Goal: Task Accomplishment & Management: Manage account settings

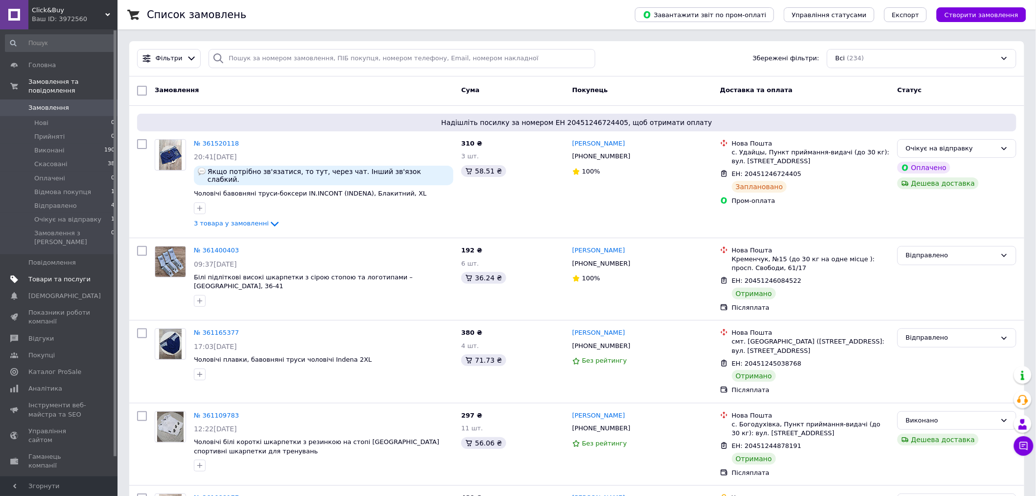
click at [65, 275] on span "Товари та послуги" at bounding box center [59, 279] width 62 height 9
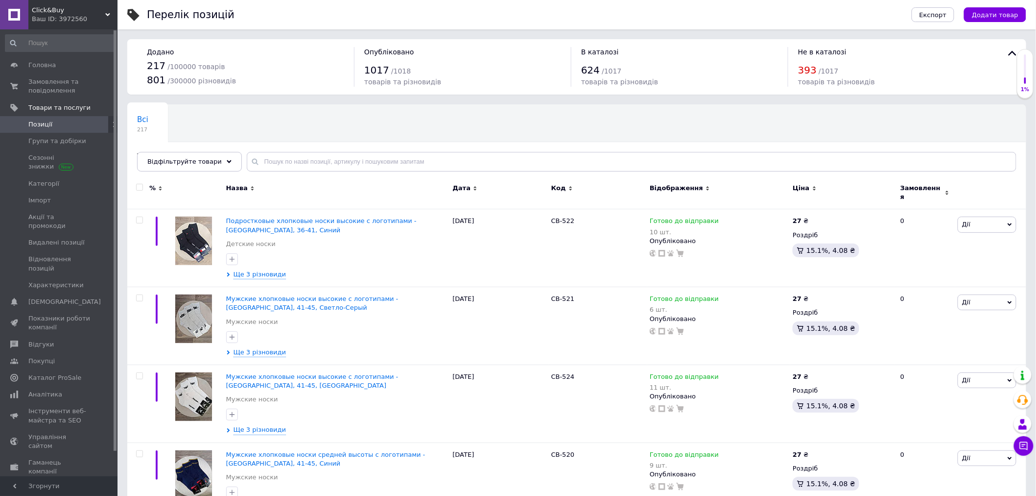
click at [292, 147] on div "Всі 217 Товари з проблемними р... 4 Ok Відфільтровано... Зберегти" at bounding box center [576, 142] width 899 height 81
click at [289, 160] on input "text" at bounding box center [632, 162] width 770 height 20
type input "507"
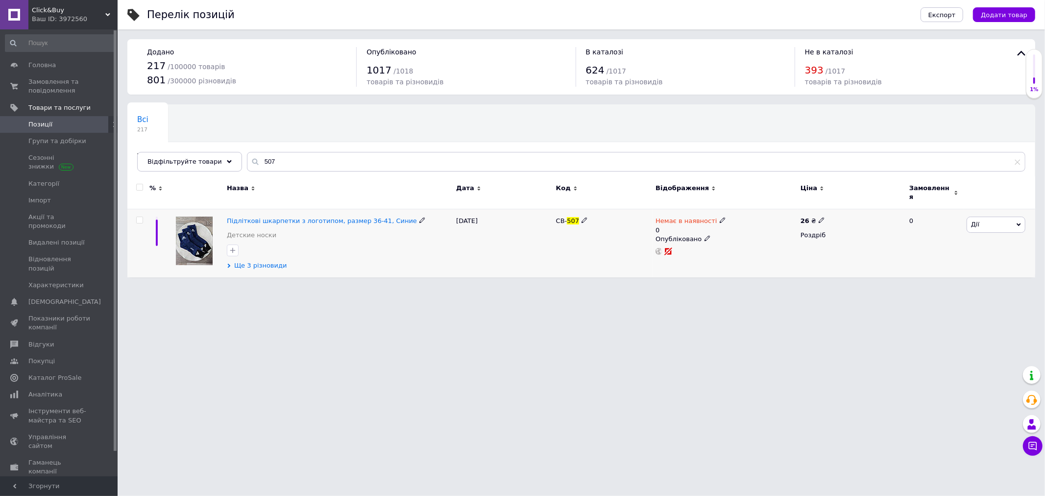
click at [267, 265] on div "Підліткові шкарпетки з логотипом, размер 36-41, Синие Детские носки Ще 3 різнов…" at bounding box center [338, 243] width 229 height 68
click at [262, 261] on span "Ще 3 різновиди" at bounding box center [260, 265] width 53 height 9
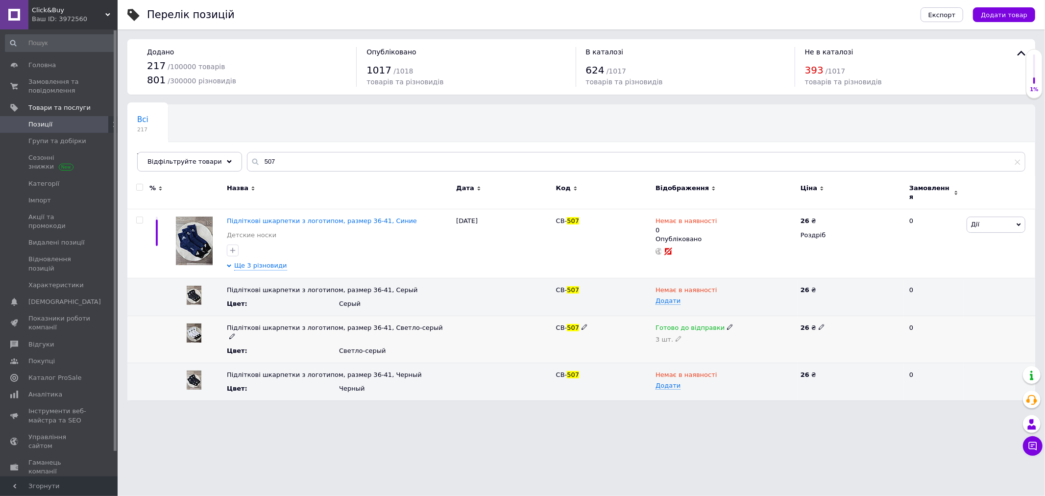
click at [677, 336] on use at bounding box center [677, 338] width 5 height 5
drag, startPoint x: 675, startPoint y: 337, endPoint x: 655, endPoint y: 339, distance: 19.3
click at [656, 339] on input "3" at bounding box center [725, 345] width 140 height 20
type input "1"
click at [295, 157] on input "507" at bounding box center [636, 162] width 778 height 20
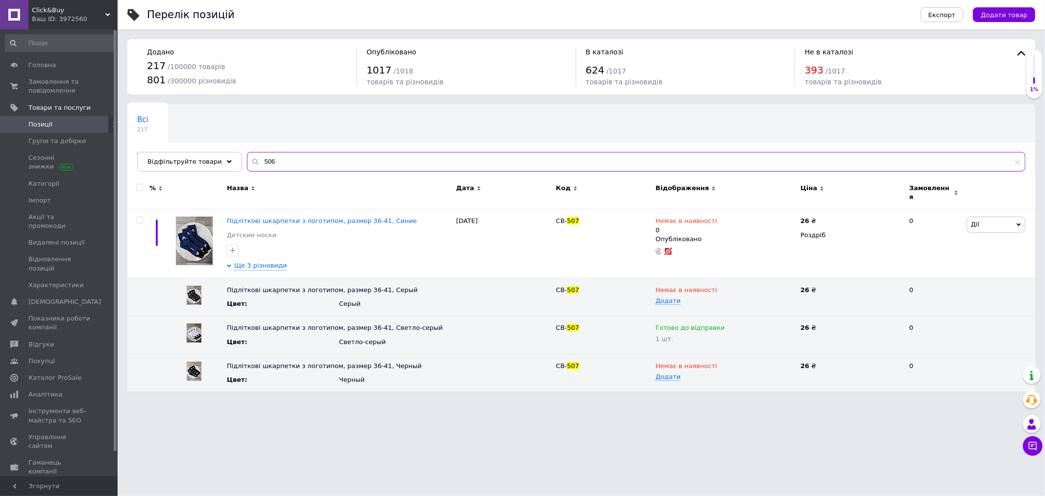
type input "506"
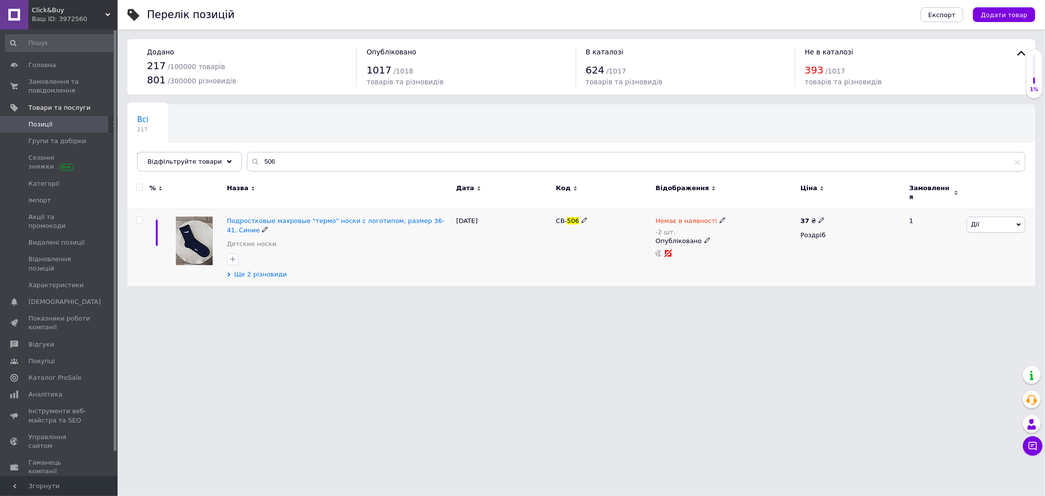
click at [260, 272] on span "Ще 2 різновиди" at bounding box center [260, 274] width 53 height 9
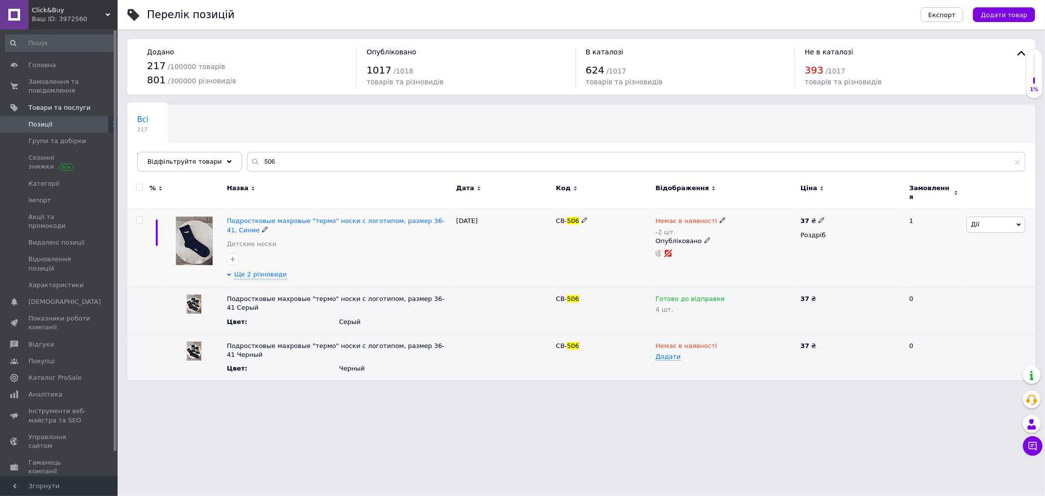
click at [720, 217] on icon at bounding box center [723, 220] width 6 height 6
click at [836, 218] on div "Наявність Немає в наявності В наявності Під замовлення Готово до відправки Зали…" at bounding box center [787, 227] width 122 height 69
drag, startPoint x: 755, startPoint y: 245, endPoint x: 657, endPoint y: 249, distance: 98.5
click at [682, 247] on div "Немає в наявності -2 шт. Наявність Немає в наявності В наявності Під замовлення…" at bounding box center [725, 237] width 140 height 41
type input "0"
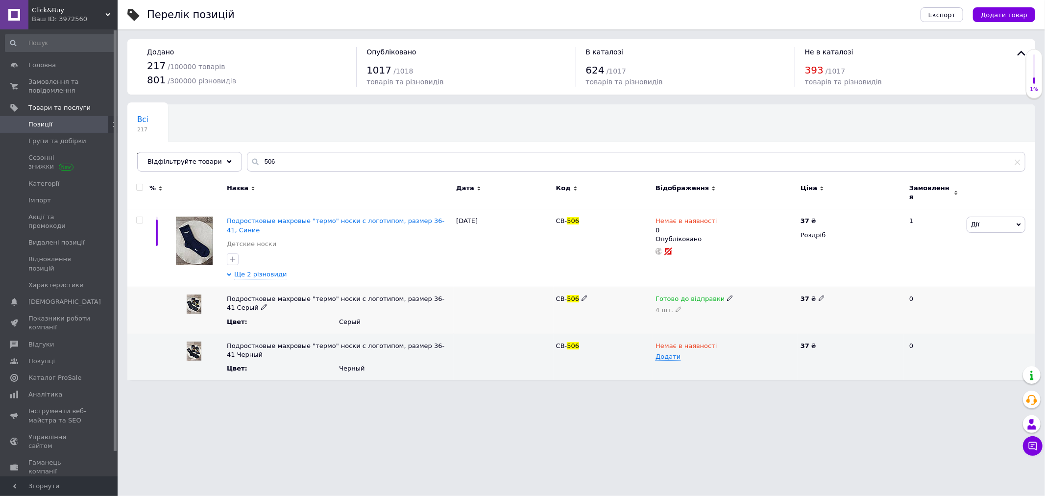
click at [675, 307] on use at bounding box center [677, 309] width 5 height 5
drag, startPoint x: 646, startPoint y: 301, endPoint x: 634, endPoint y: 296, distance: 12.3
click at [645, 301] on div "Подростковые махровые "термо" носки с логотипом, размер 36-41 Серый Цвет : Серы…" at bounding box center [581, 310] width 908 height 47
type input "3"
drag, startPoint x: 270, startPoint y: 164, endPoint x: 231, endPoint y: 163, distance: 38.7
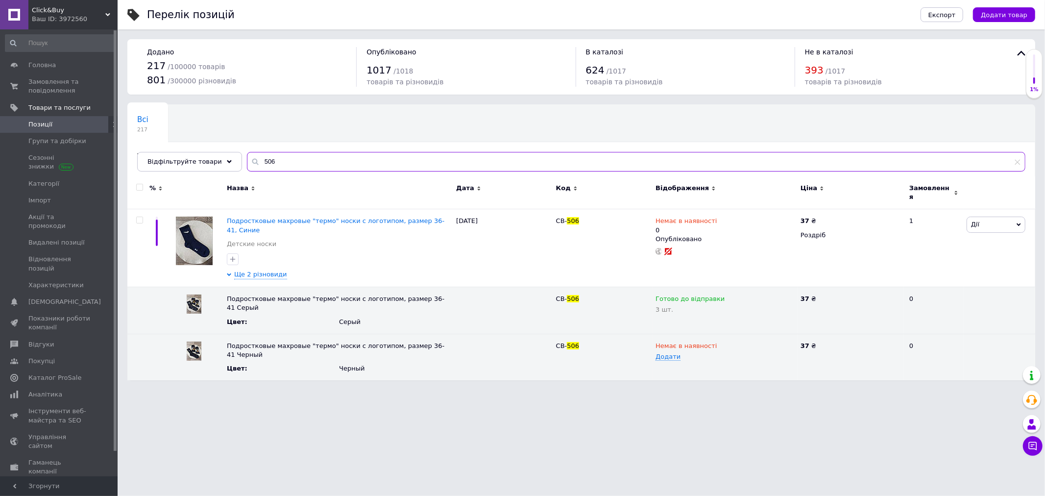
click at [231, 163] on div "Всі 217 Товари з проблемними р... 4 Ok Відфільтровано... Зберегти Нічого не зна…" at bounding box center [581, 137] width 908 height 67
type input "497"
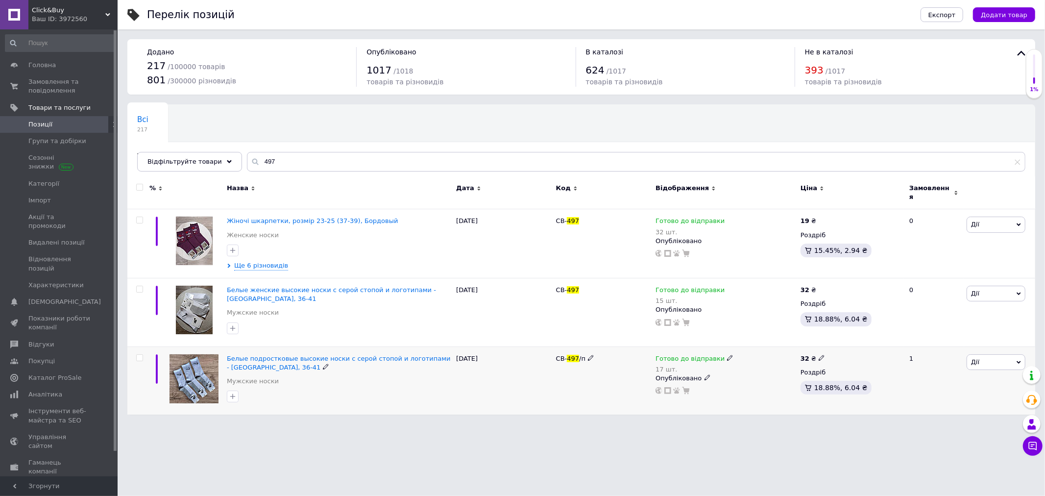
click at [722, 354] on div "Готово до відправки" at bounding box center [694, 358] width 78 height 9
click at [856, 355] on div "Наявність [PERSON_NAME] до відправки В наявності Немає в наявності Під замовлен…" at bounding box center [794, 369] width 133 height 88
click at [775, 388] on input "17" at bounding box center [770, 398] width 74 height 20
type input "16"
click at [276, 217] on span "Жіночі шкарпетки, розмір 23-25 (37-39), Бордовый" at bounding box center [312, 220] width 171 height 7
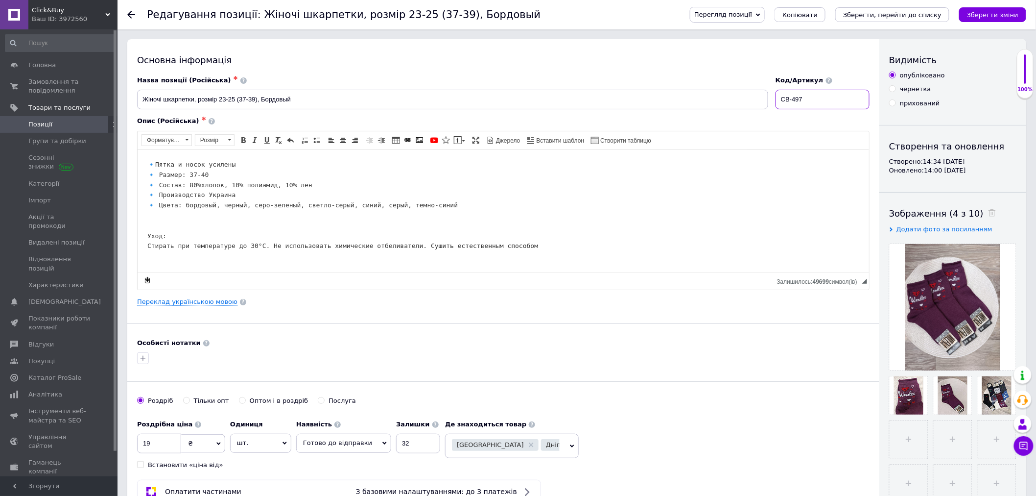
drag, startPoint x: 815, startPoint y: 98, endPoint x: 804, endPoint y: 100, distance: 11.4
click at [804, 100] on input "СВ-497" at bounding box center [823, 100] width 94 height 20
type input "СВ-496"
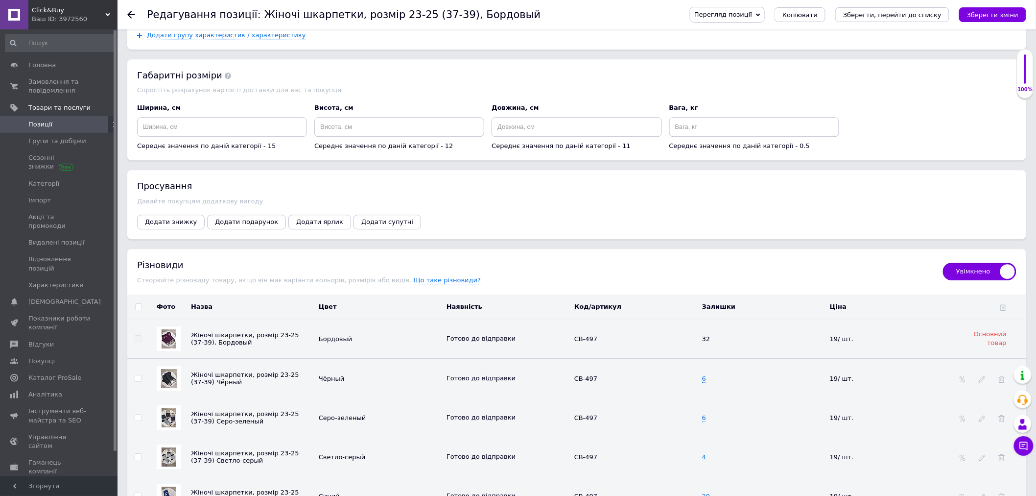
scroll to position [1270, 0]
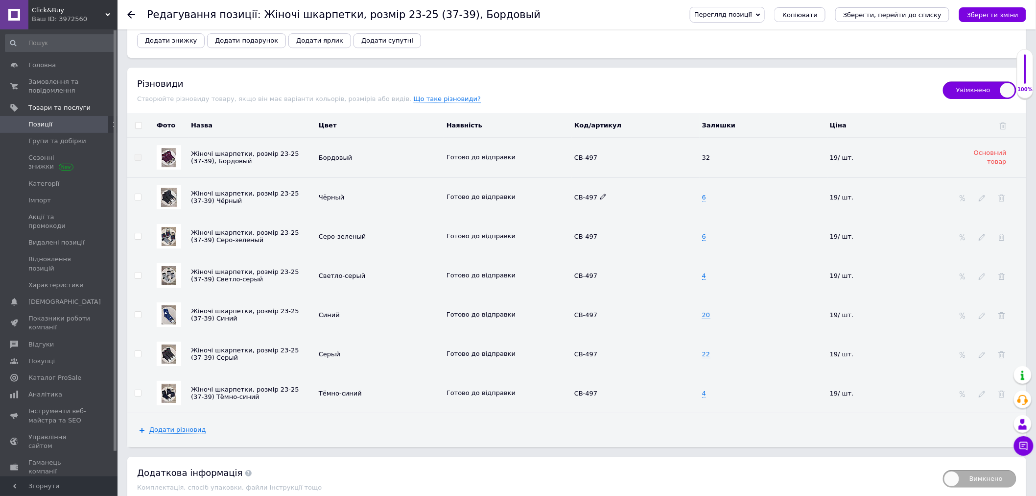
click at [601, 199] on icon at bounding box center [604, 196] width 6 height 6
click at [599, 204] on input "СВ-497" at bounding box center [632, 197] width 121 height 15
type input "СВ-496"
click at [603, 239] on icon at bounding box center [604, 236] width 6 height 6
click at [603, 243] on input "СВ-497" at bounding box center [632, 236] width 121 height 15
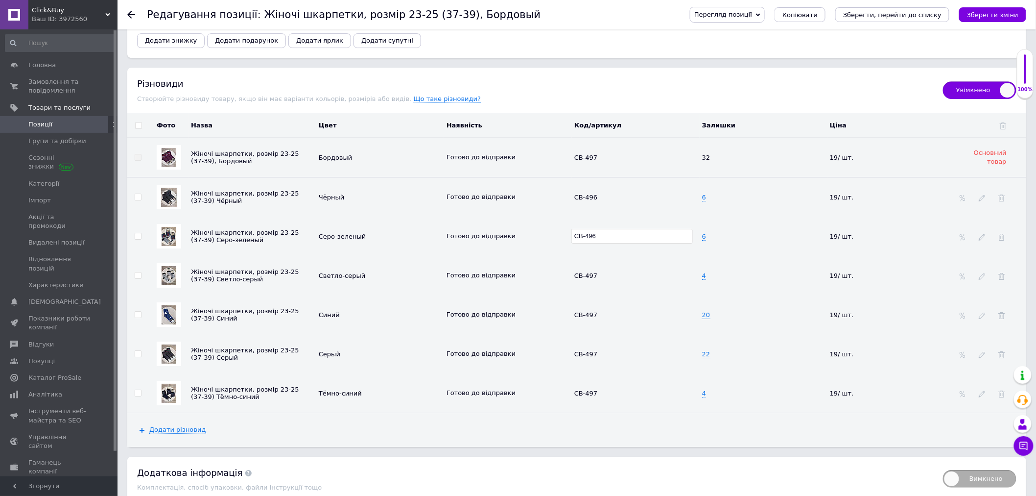
type input "СВ-496"
click at [601, 278] on icon at bounding box center [604, 275] width 6 height 6
type input "СВ-496"
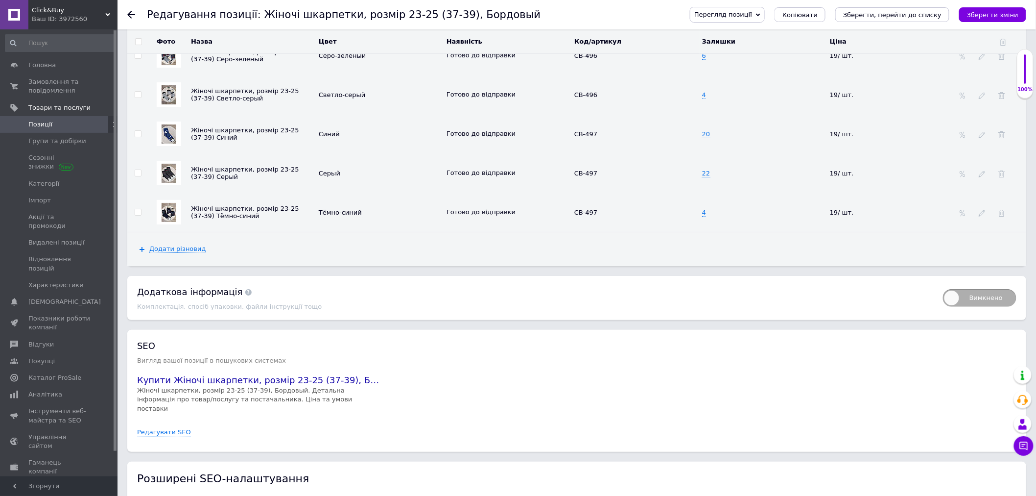
scroll to position [1451, 0]
click at [601, 135] on icon at bounding box center [604, 132] width 6 height 6
click at [603, 140] on input "СВ-497" at bounding box center [632, 132] width 121 height 15
type input "СВ-496"
click at [601, 174] on use at bounding box center [603, 171] width 5 height 5
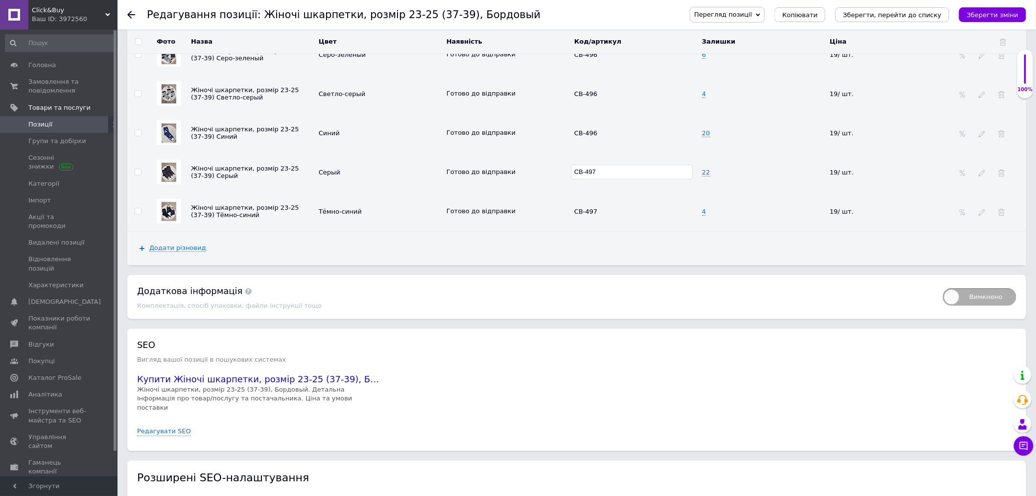
click at [601, 179] on input "СВ-497" at bounding box center [632, 172] width 121 height 15
type input "СВ-496"
click at [601, 214] on icon at bounding box center [604, 211] width 6 height 6
click at [601, 218] on input "СВ-497" at bounding box center [632, 211] width 121 height 15
type input "СВ-496"
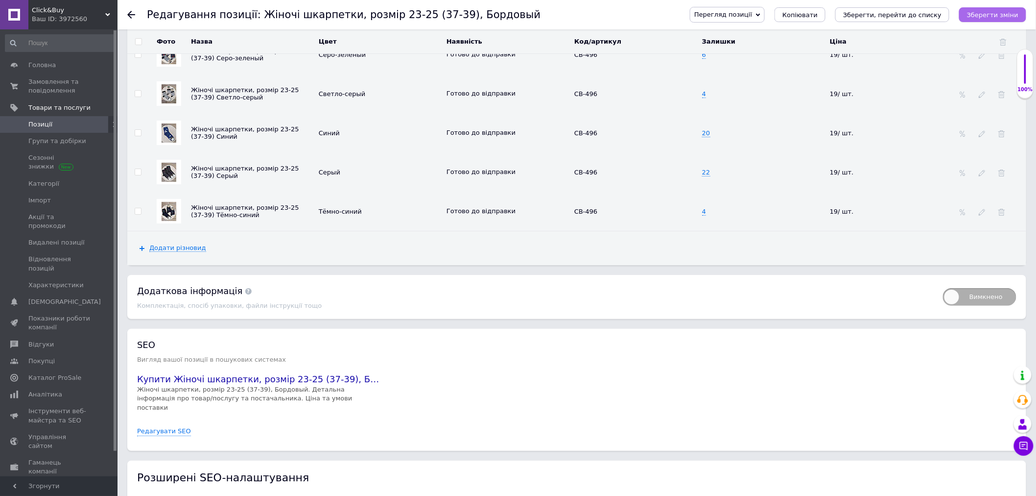
click at [991, 15] on icon "Зберегти зміни" at bounding box center [992, 14] width 51 height 7
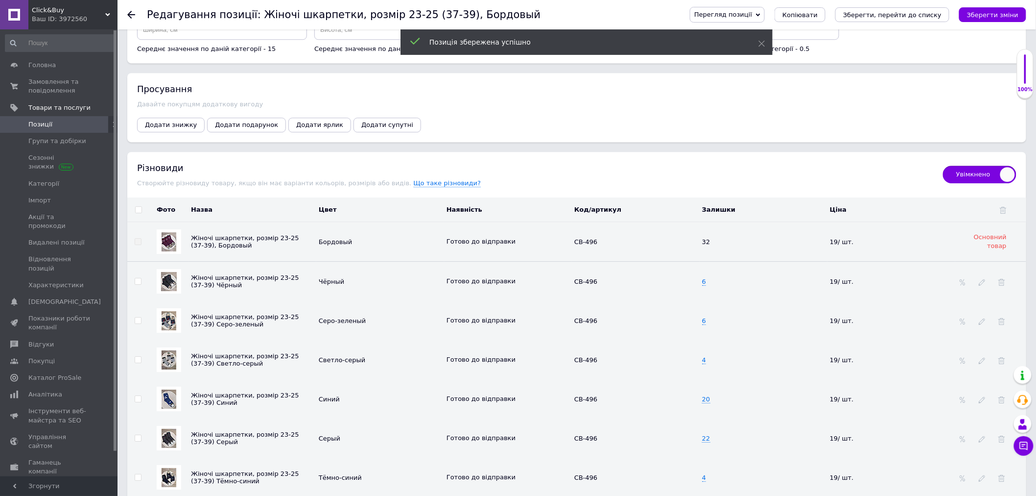
scroll to position [1088, 0]
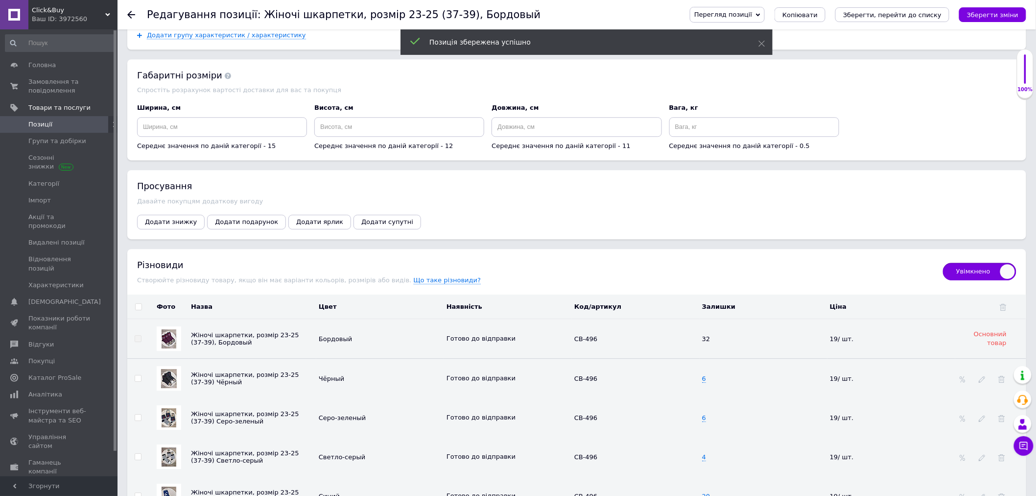
click at [94, 130] on link "Позиції" at bounding box center [60, 124] width 121 height 17
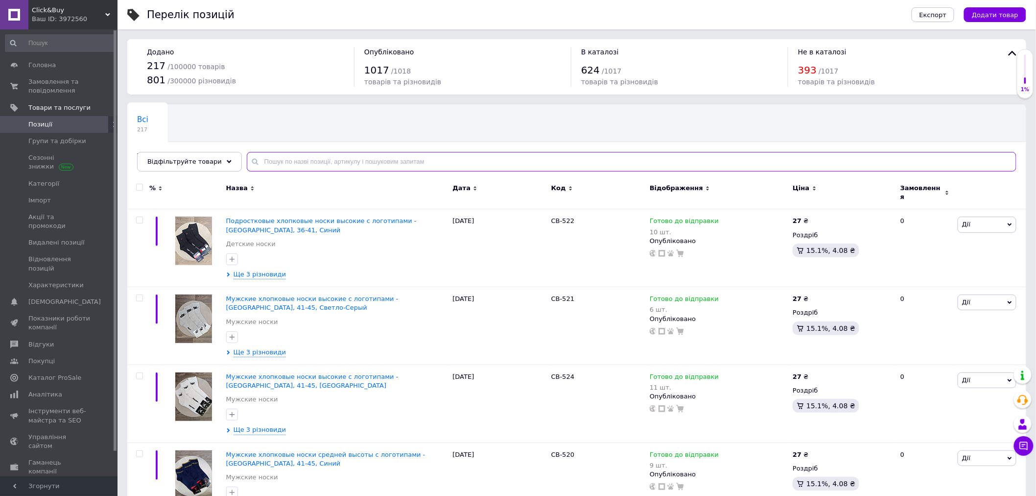
click at [295, 161] on input "text" at bounding box center [632, 162] width 770 height 20
type input "225"
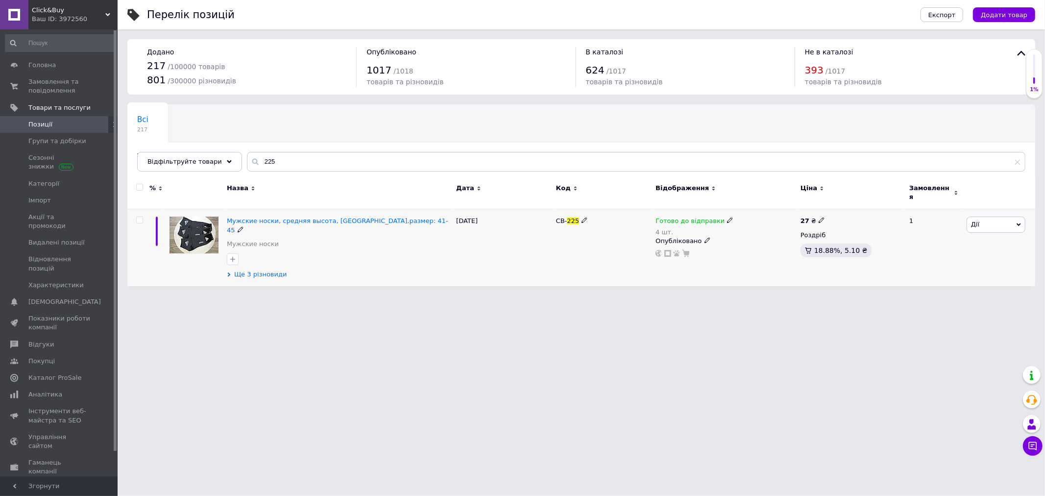
click at [245, 270] on span "Ще 3 різновиди" at bounding box center [260, 274] width 53 height 9
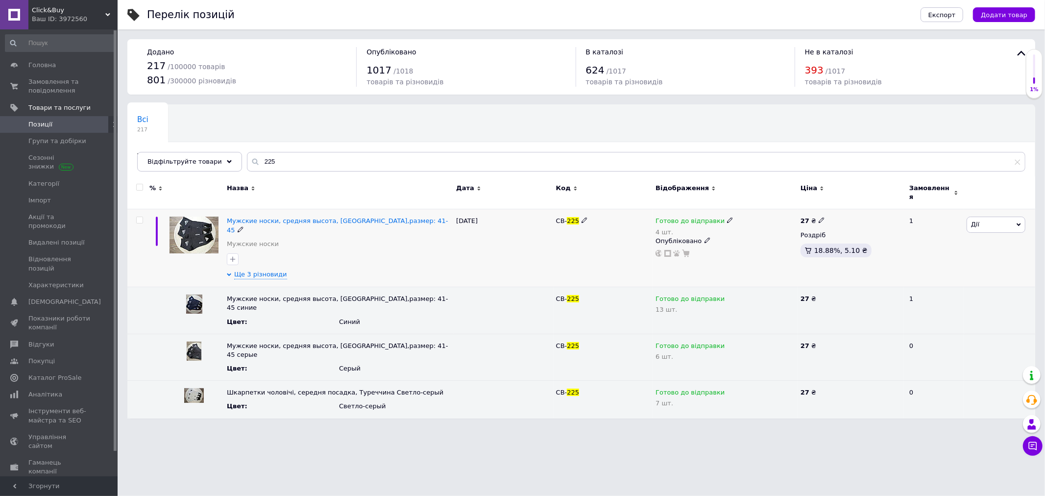
click at [727, 217] on icon at bounding box center [730, 220] width 6 height 6
click at [836, 239] on div "Залишки 4 шт." at bounding box center [794, 254] width 122 height 31
drag, startPoint x: 775, startPoint y: 248, endPoint x: 664, endPoint y: 248, distance: 110.7
click at [675, 248] on div "Готово до відправки 4 шт. Наявність [PERSON_NAME] до відправки В наявності Нема…" at bounding box center [725, 237] width 140 height 41
type input "2"
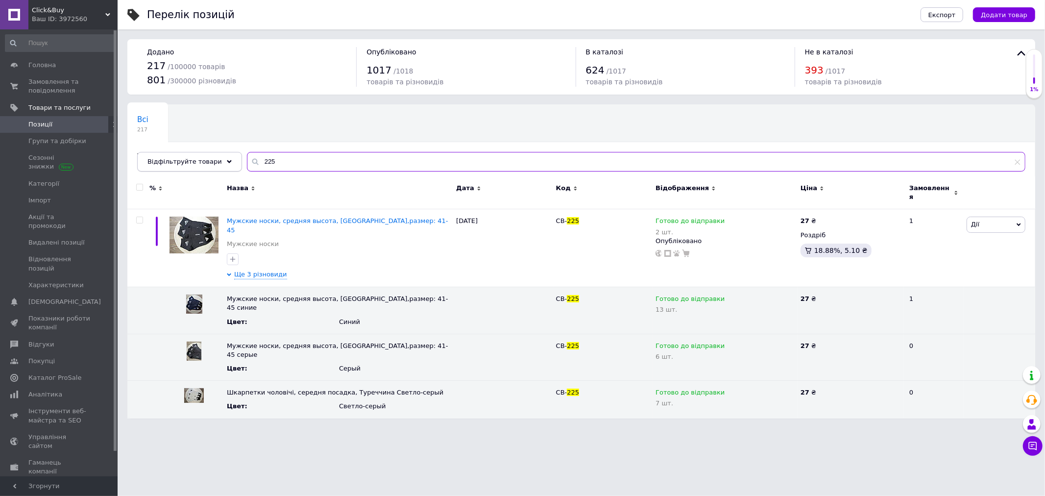
drag, startPoint x: 286, startPoint y: 163, endPoint x: 208, endPoint y: 159, distance: 78.0
click at [208, 159] on div "Відфільтруйте товари 225" at bounding box center [581, 162] width 888 height 20
type input "482"
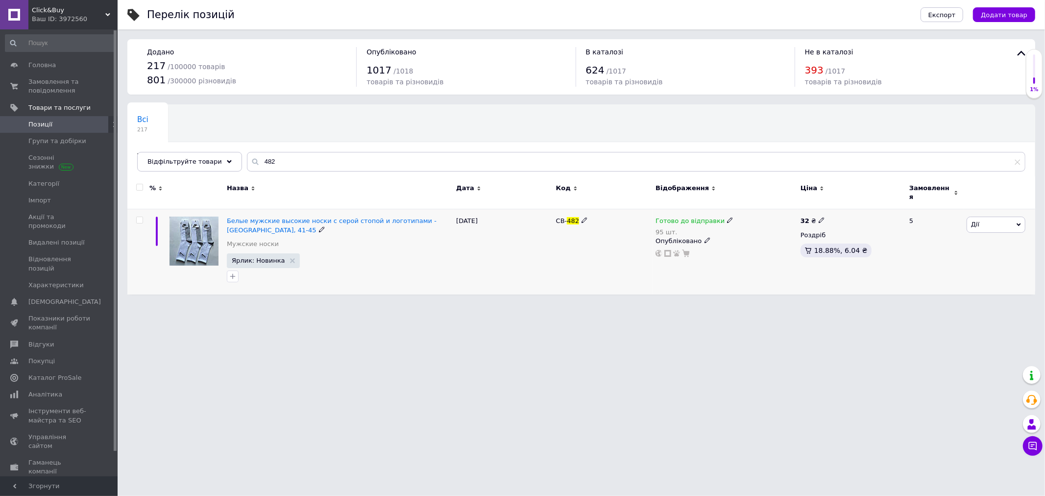
click at [727, 217] on icon at bounding box center [730, 220] width 6 height 6
click at [843, 213] on div "Наявність [PERSON_NAME] до відправки В наявності Немає в наявності Під замовлен…" at bounding box center [794, 231] width 122 height 77
drag, startPoint x: 758, startPoint y: 247, endPoint x: 736, endPoint y: 245, distance: 22.7
click at [736, 251] on input "95" at bounding box center [770, 261] width 74 height 20
type input "75"
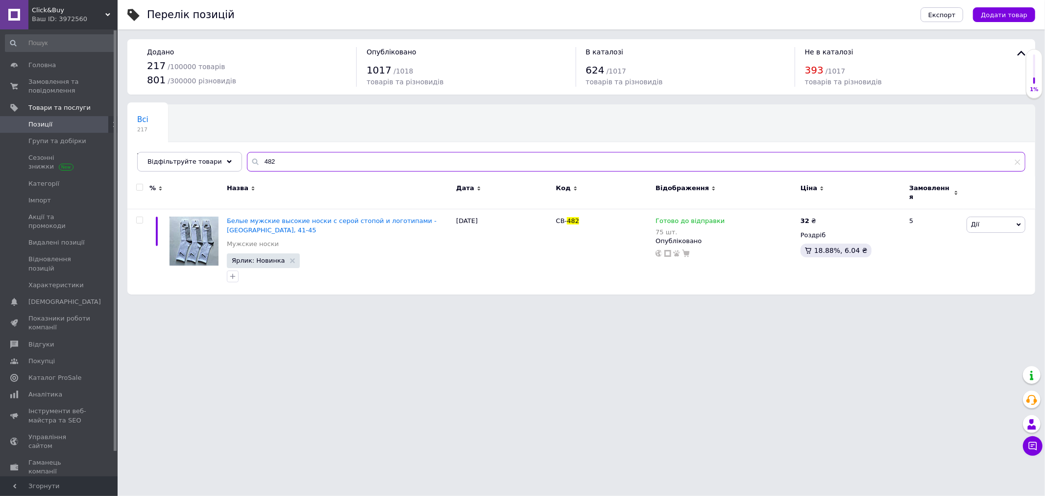
drag, startPoint x: 268, startPoint y: 159, endPoint x: 236, endPoint y: 158, distance: 32.4
click at [247, 158] on input "482" at bounding box center [636, 162] width 778 height 20
type input "476"
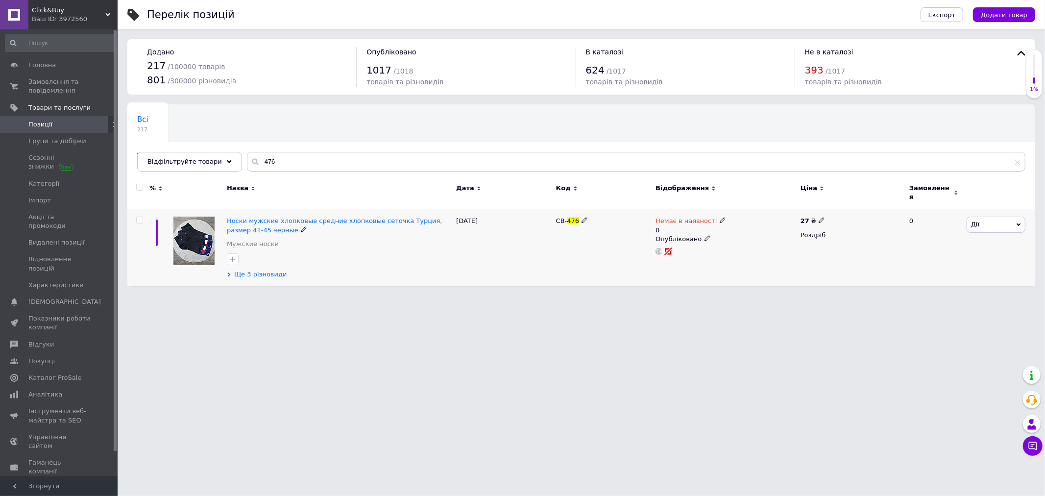
click at [268, 272] on span "Ще 3 різновиди" at bounding box center [260, 274] width 53 height 9
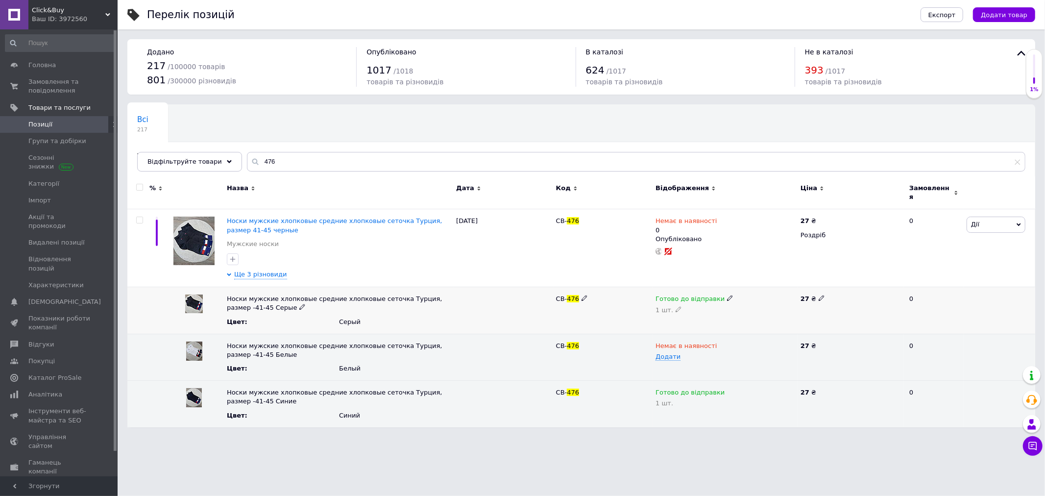
click at [677, 306] on icon at bounding box center [678, 309] width 6 height 6
click at [661, 311] on input "1" at bounding box center [725, 316] width 140 height 20
type input "0"
click at [725, 294] on div "Готово до відправки" at bounding box center [725, 298] width 140 height 9
click at [727, 295] on use at bounding box center [729, 297] width 5 height 5
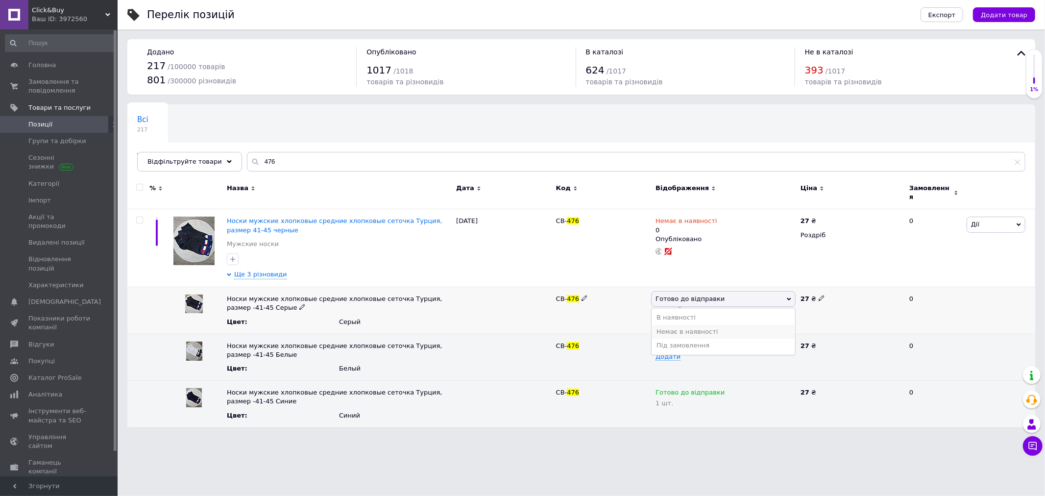
click at [709, 327] on li "Немає в наявності" at bounding box center [723, 332] width 144 height 14
drag, startPoint x: 271, startPoint y: 158, endPoint x: 253, endPoint y: 156, distance: 18.3
click at [253, 156] on input "476" at bounding box center [636, 162] width 778 height 20
type input "81253"
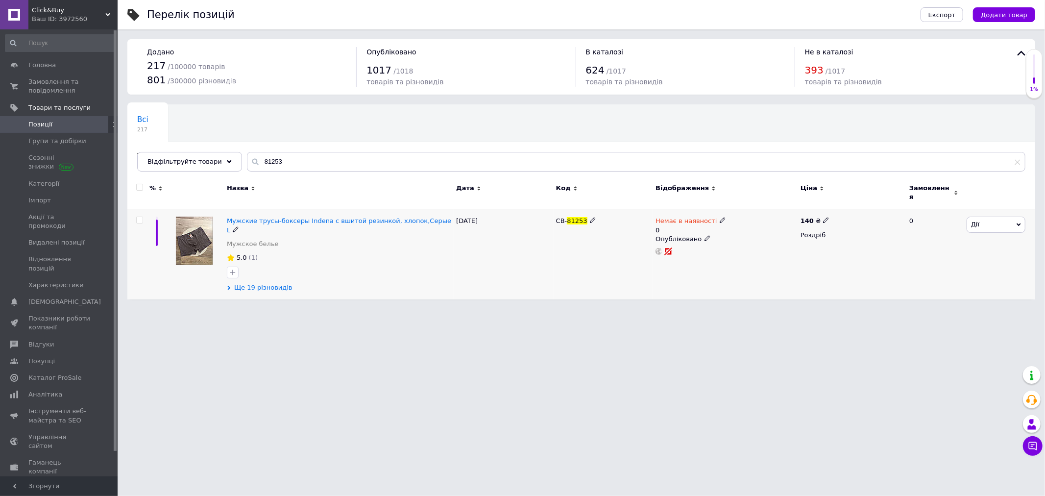
click at [278, 283] on span "Ще 19 різновидів" at bounding box center [263, 287] width 58 height 9
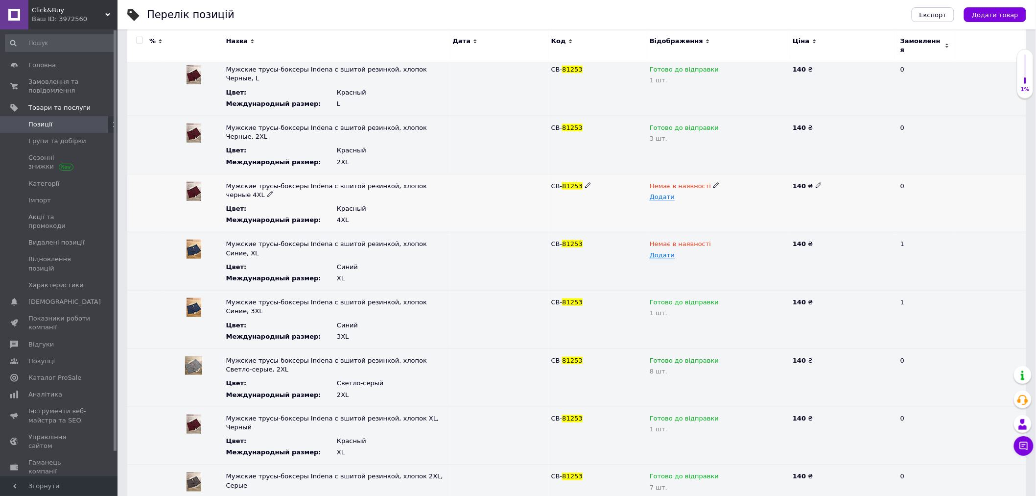
scroll to position [363, 0]
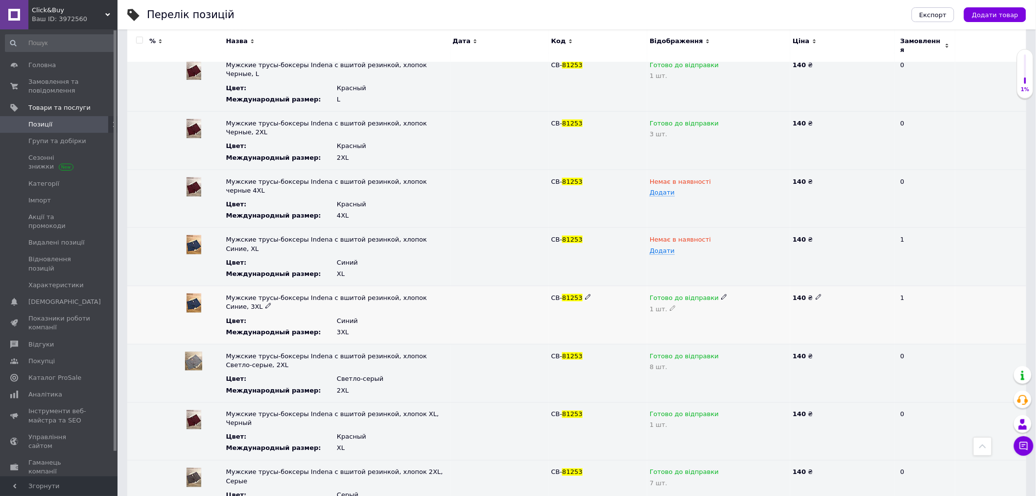
click at [672, 305] on icon at bounding box center [673, 308] width 6 height 6
drag, startPoint x: 668, startPoint y: 246, endPoint x: 632, endPoint y: 247, distance: 36.3
click at [634, 286] on div "Мужские трусы-боксеры Indena с вшитой резинкой, хлопок Синие, 3XL Цвет : Синий …" at bounding box center [576, 315] width 899 height 58
type input "0"
click at [722, 294] on icon at bounding box center [725, 297] width 6 height 6
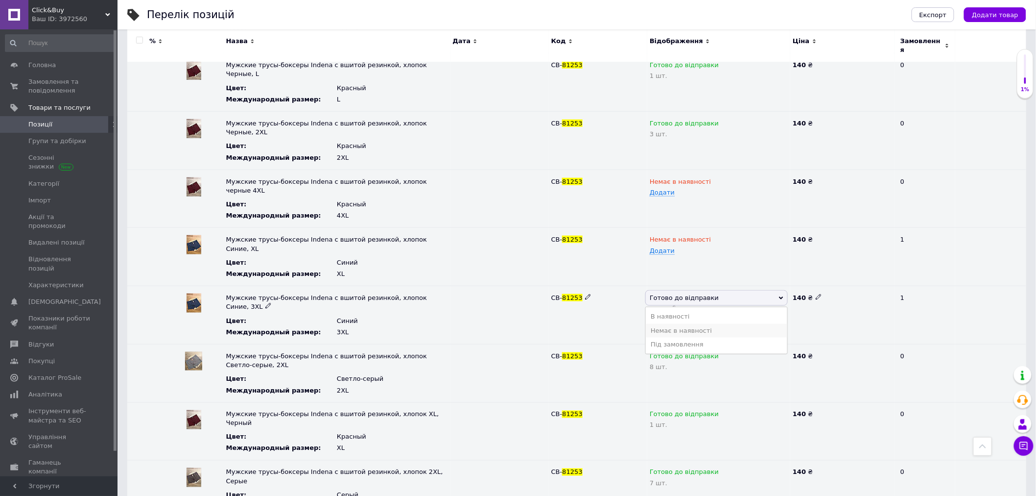
click at [681, 324] on li "Немає в наявності" at bounding box center [717, 331] width 142 height 14
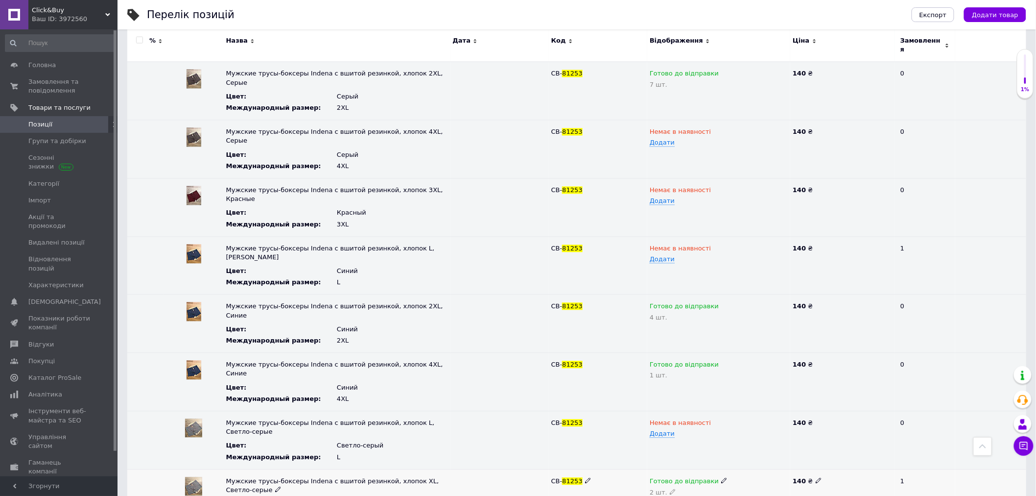
scroll to position [781, 0]
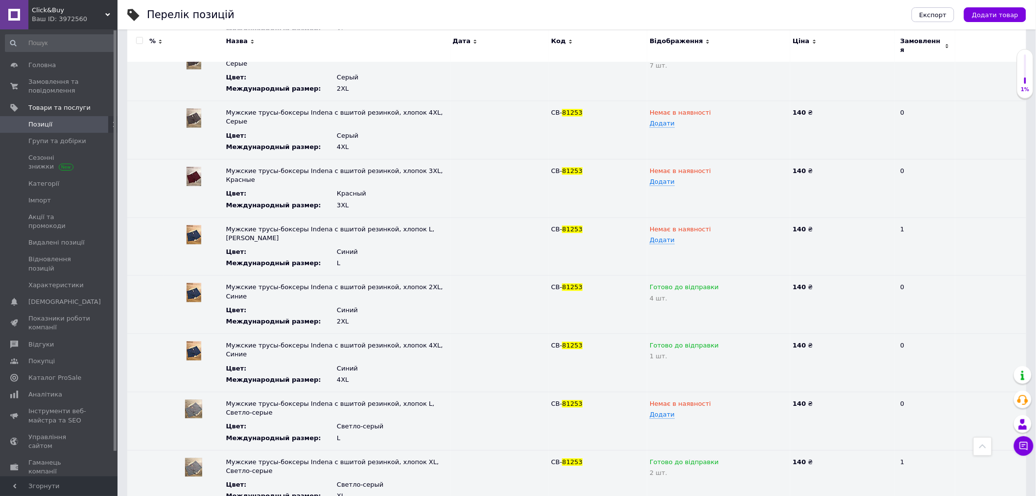
drag, startPoint x: 670, startPoint y: 392, endPoint x: 651, endPoint y: 396, distance: 20.0
type input "0"
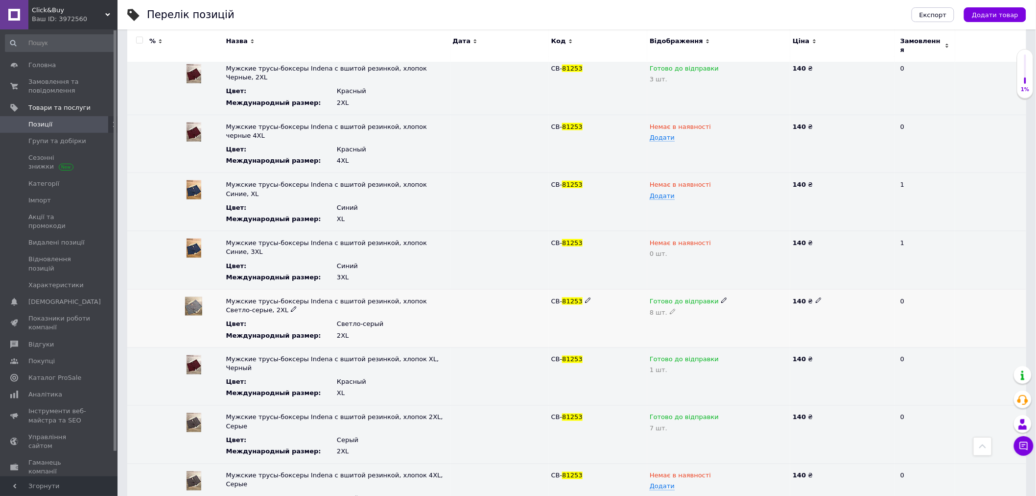
scroll to position [237, 0]
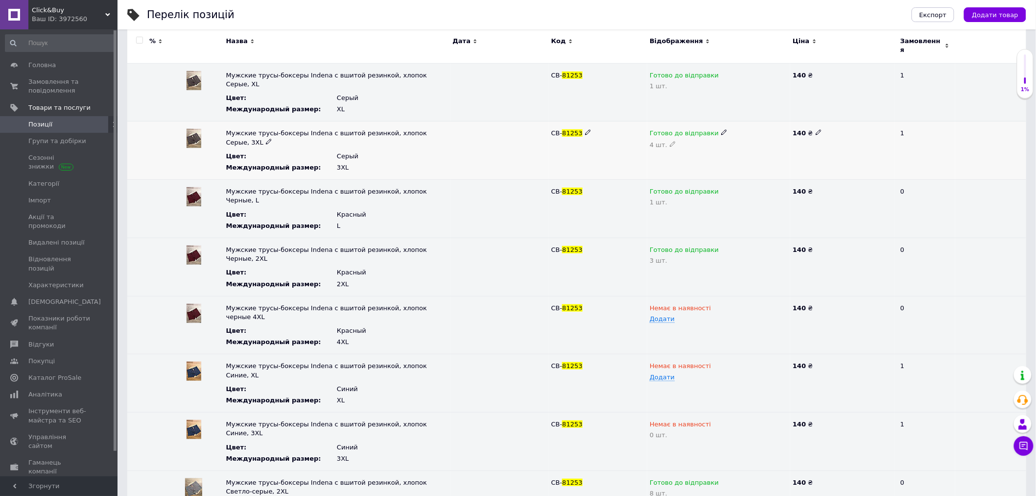
click at [671, 141] on icon at bounding box center [673, 144] width 6 height 6
drag, startPoint x: 668, startPoint y: 128, endPoint x: 642, endPoint y: 121, distance: 26.5
click at [644, 122] on div "Мужские трусы-боксеры Indena с вшитой резинкой, хлопок Серые, 3XL Цвет : Серый …" at bounding box center [576, 150] width 899 height 58
type input "1"
